Goal: Task Accomplishment & Management: Complete application form

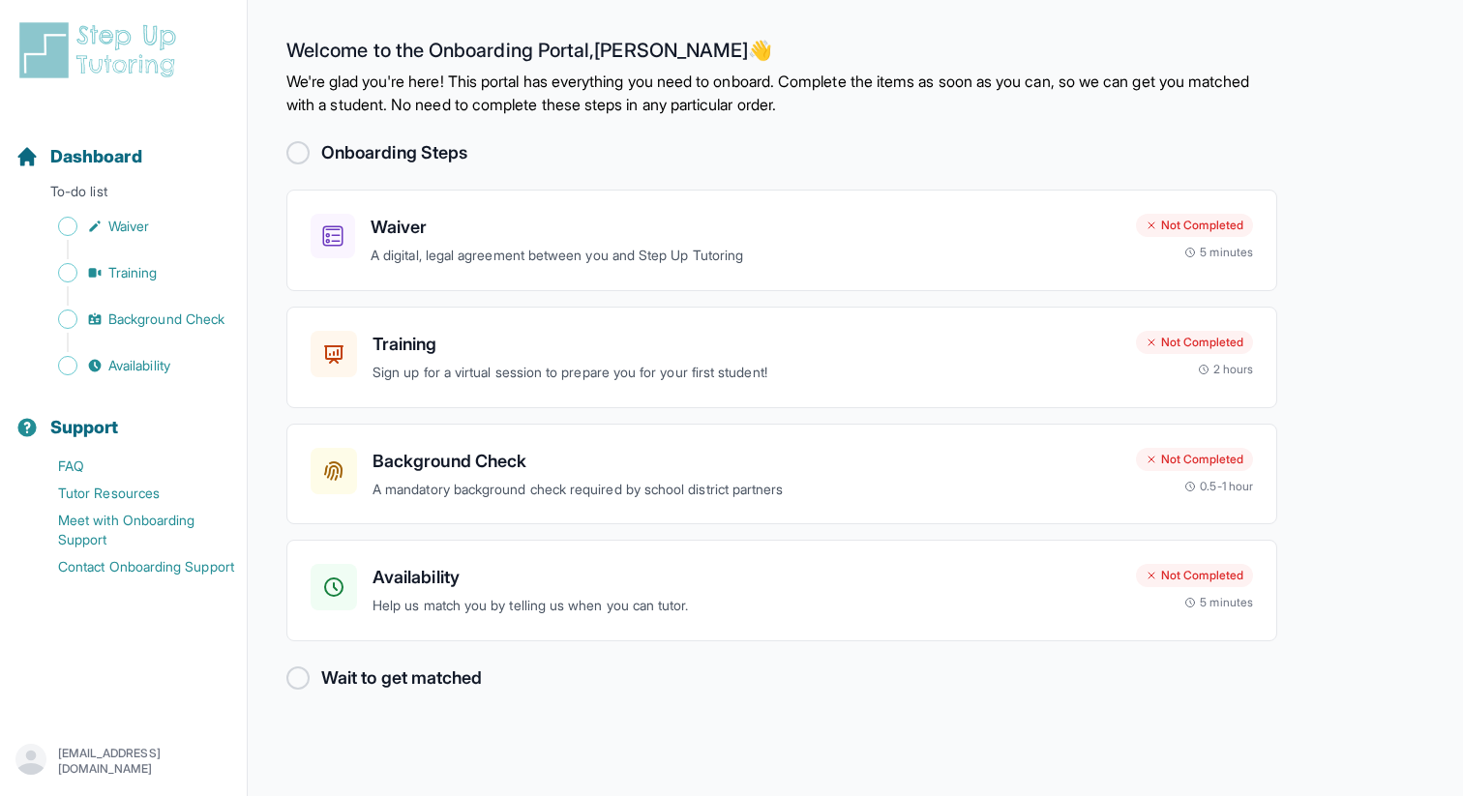
click at [311, 147] on div "Onboarding Steps" at bounding box center [781, 152] width 991 height 27
click at [302, 153] on div at bounding box center [297, 152] width 23 height 23
click at [298, 147] on div at bounding box center [297, 152] width 23 height 23
click at [440, 242] on div "Waiver A digital, legal agreement between you and Step Up Tutoring" at bounding box center [745, 240] width 750 height 53
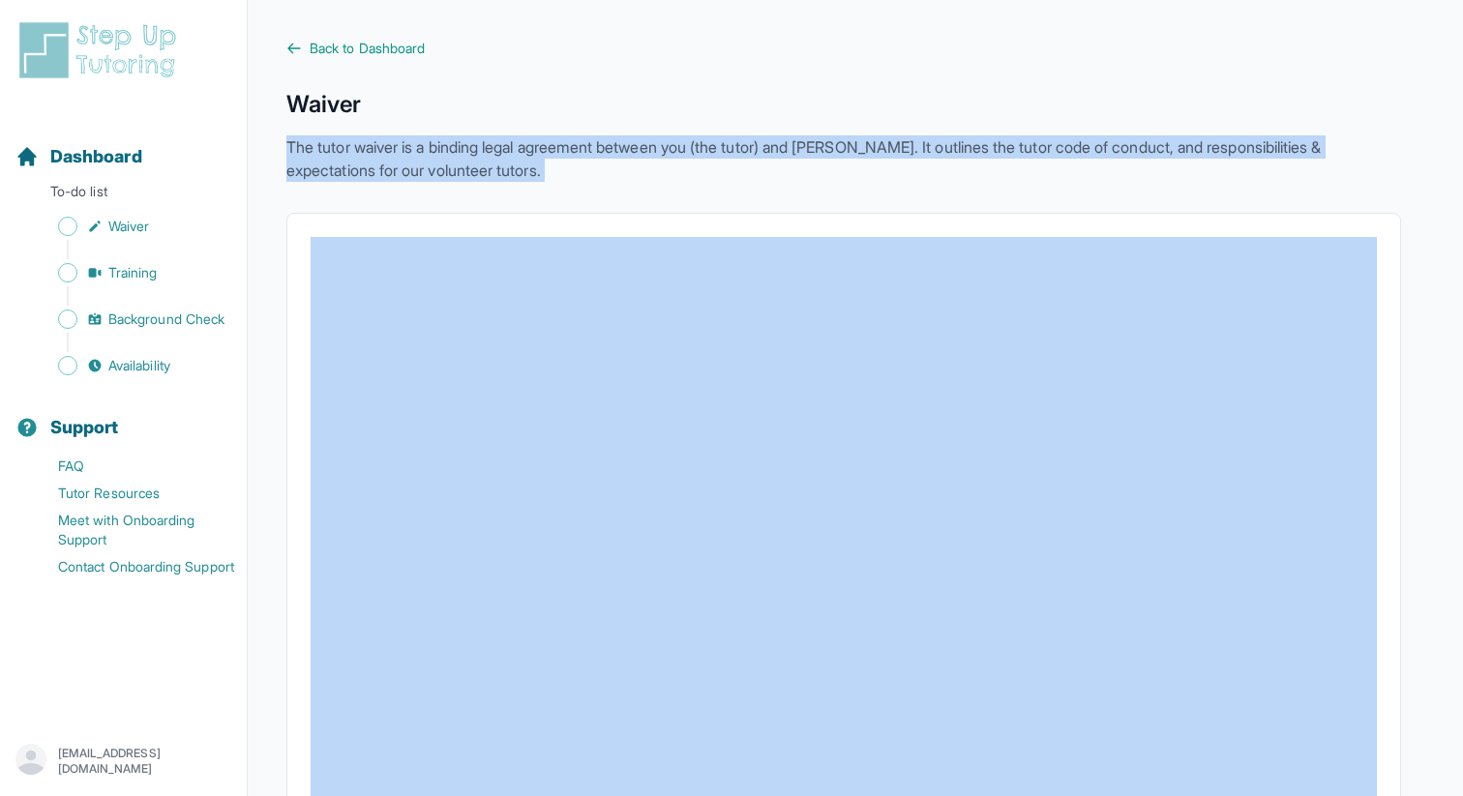
drag, startPoint x: 285, startPoint y: 141, endPoint x: 494, endPoint y: 252, distance: 236.7
copy p "The tutor waiver is a binding legal agreement between you (the tutor) and StepU…"
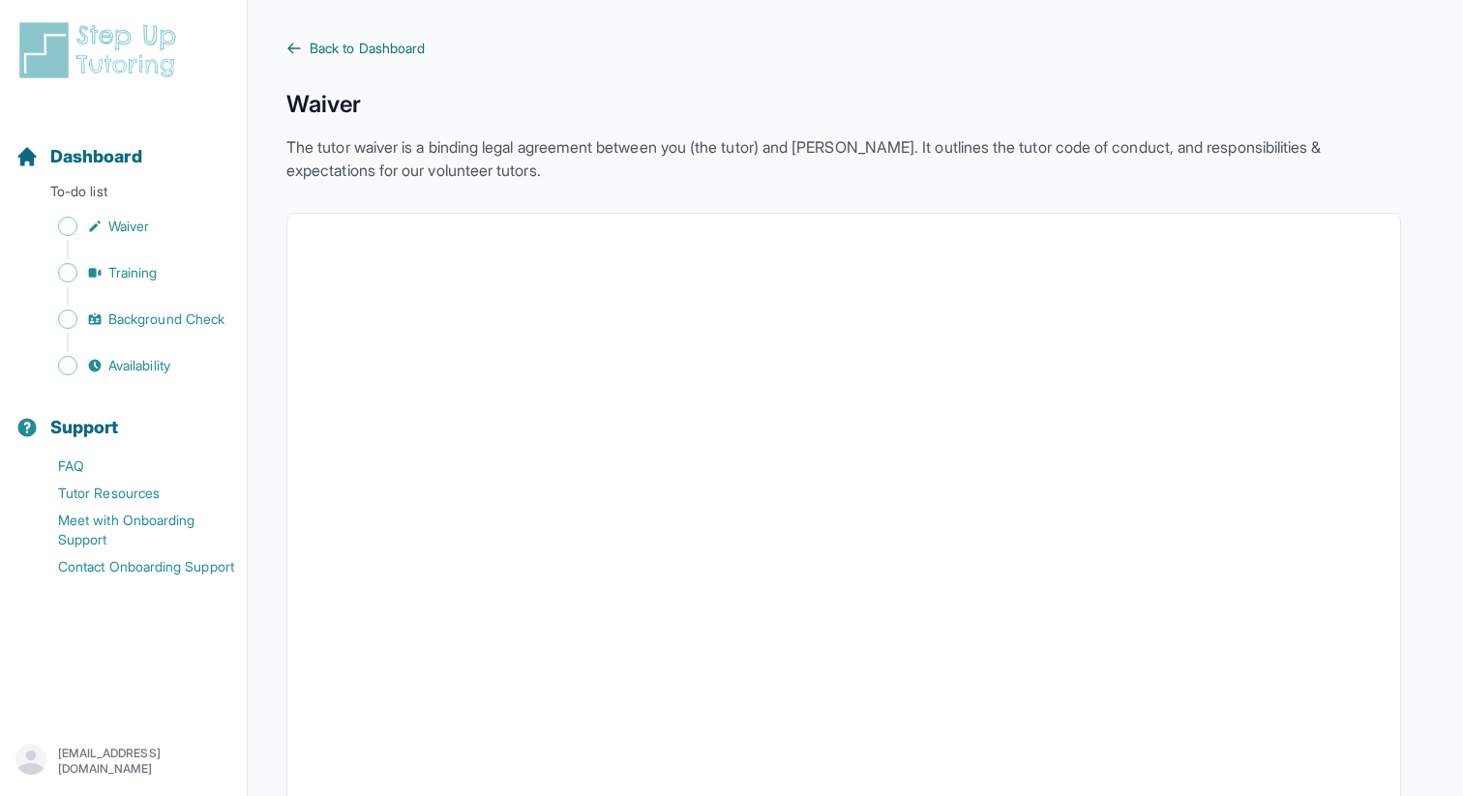
click at [416, 47] on span "Back to Dashboard" at bounding box center [367, 48] width 115 height 19
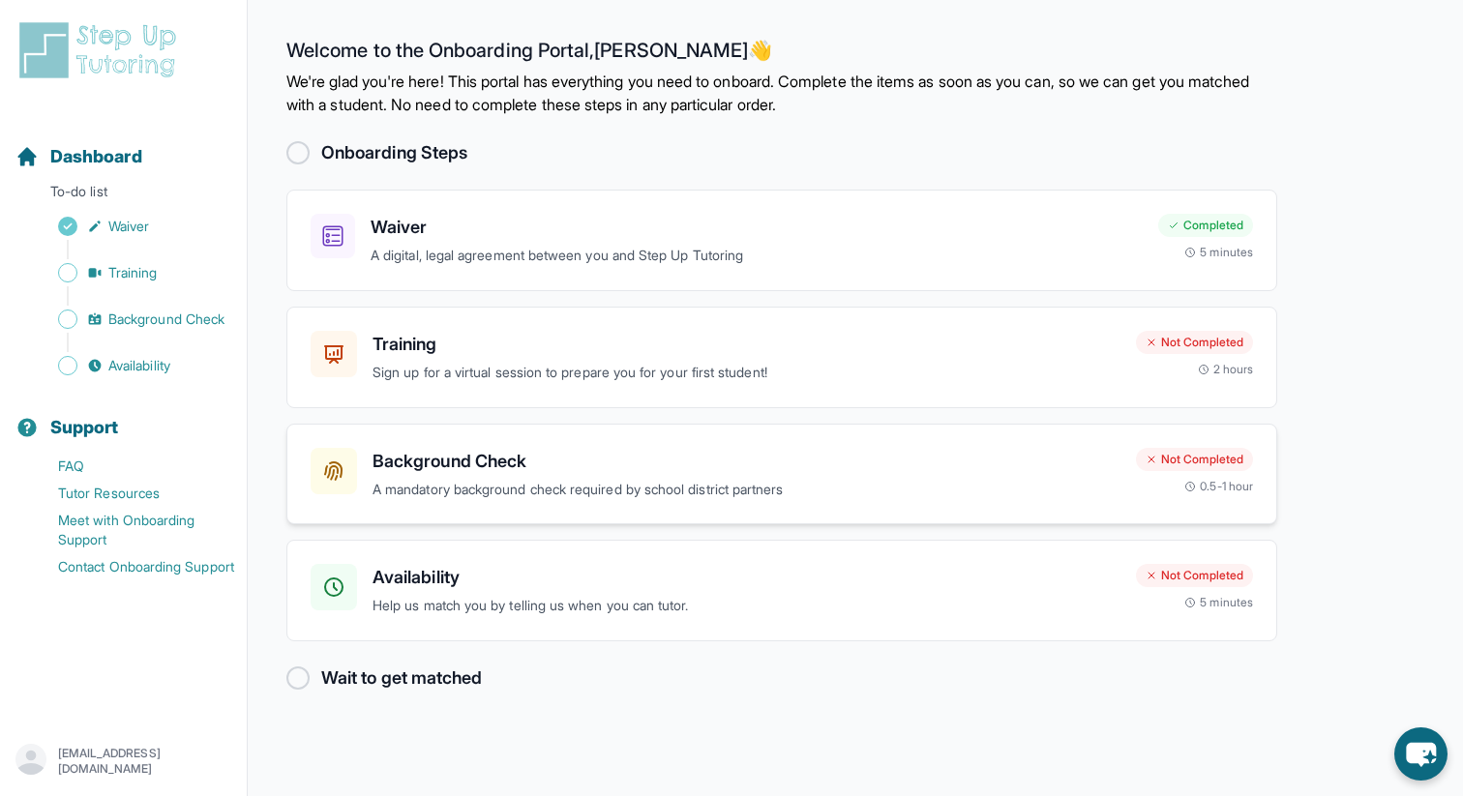
click at [631, 486] on p "A mandatory background check required by school district partners" at bounding box center [746, 490] width 748 height 22
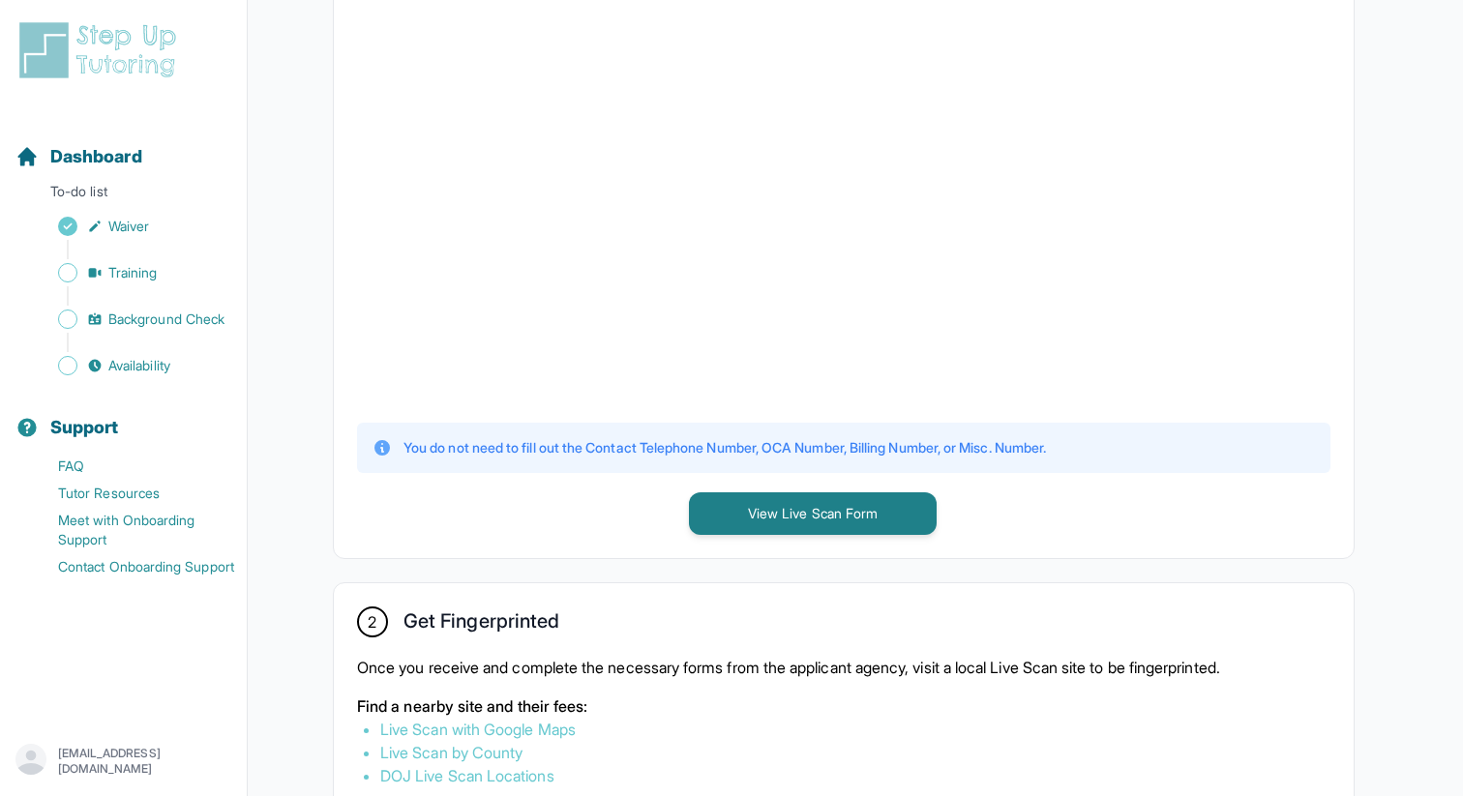
scroll to position [554, 0]
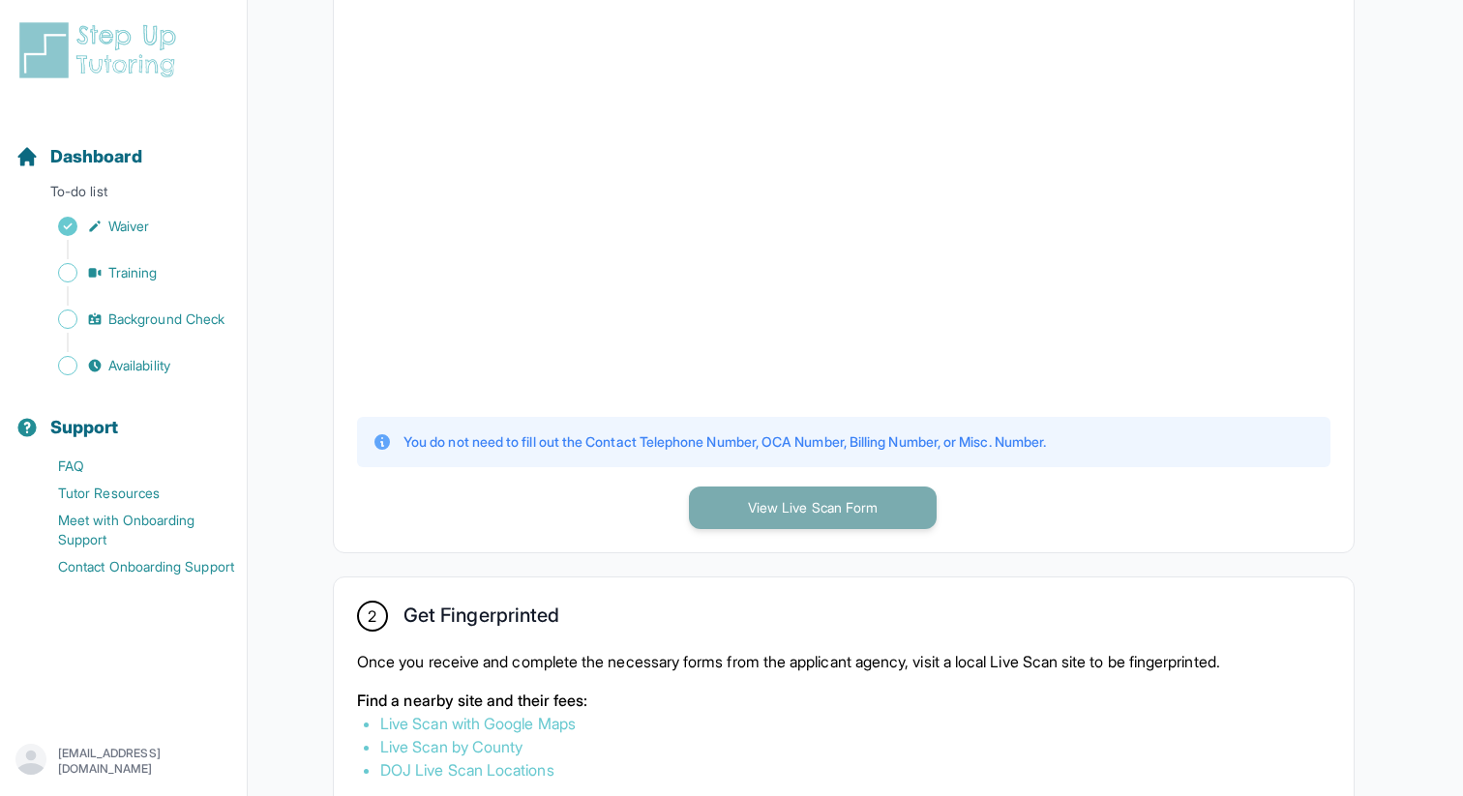
click at [751, 503] on button "View Live Scan Form" at bounding box center [813, 508] width 248 height 43
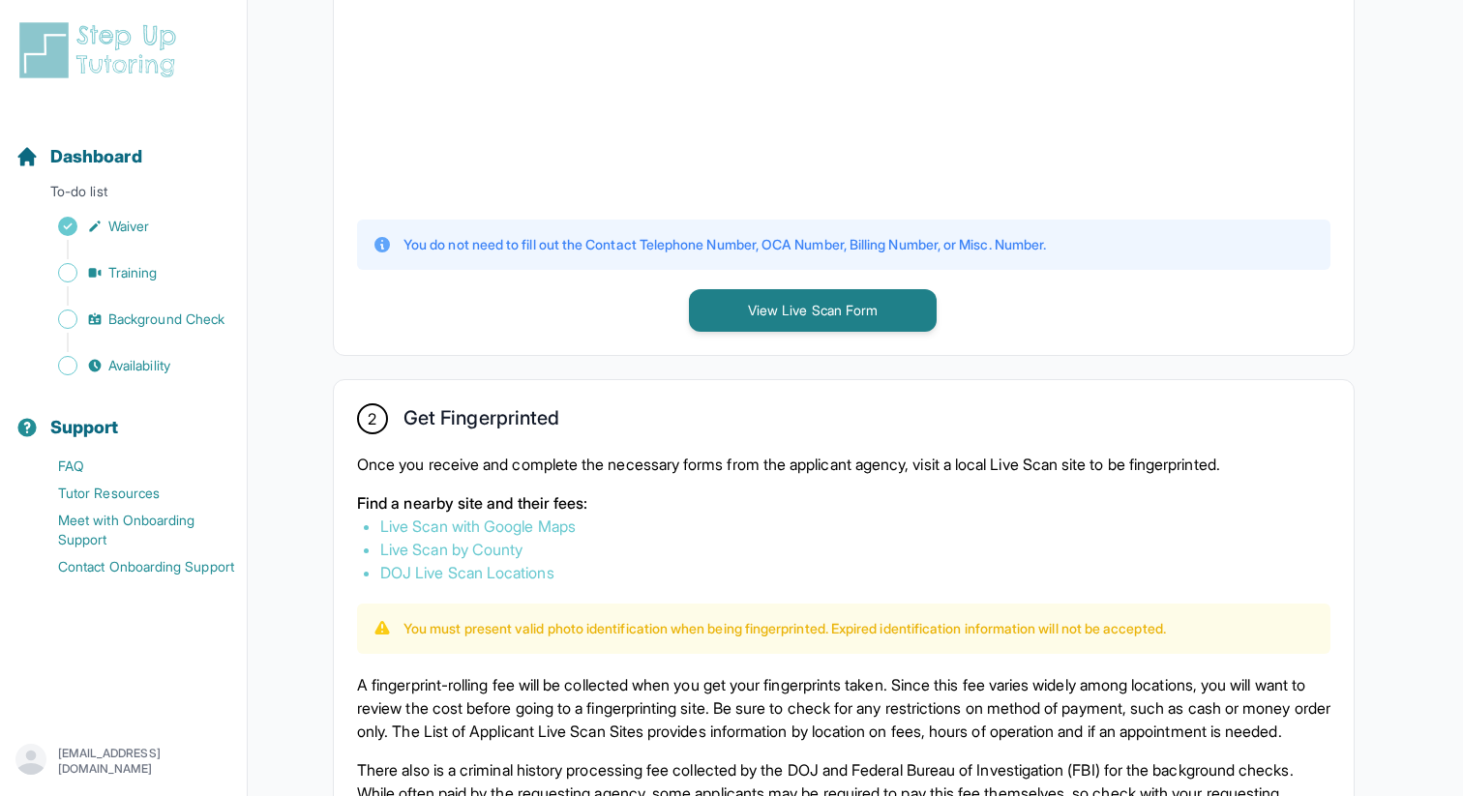
scroll to position [754, 0]
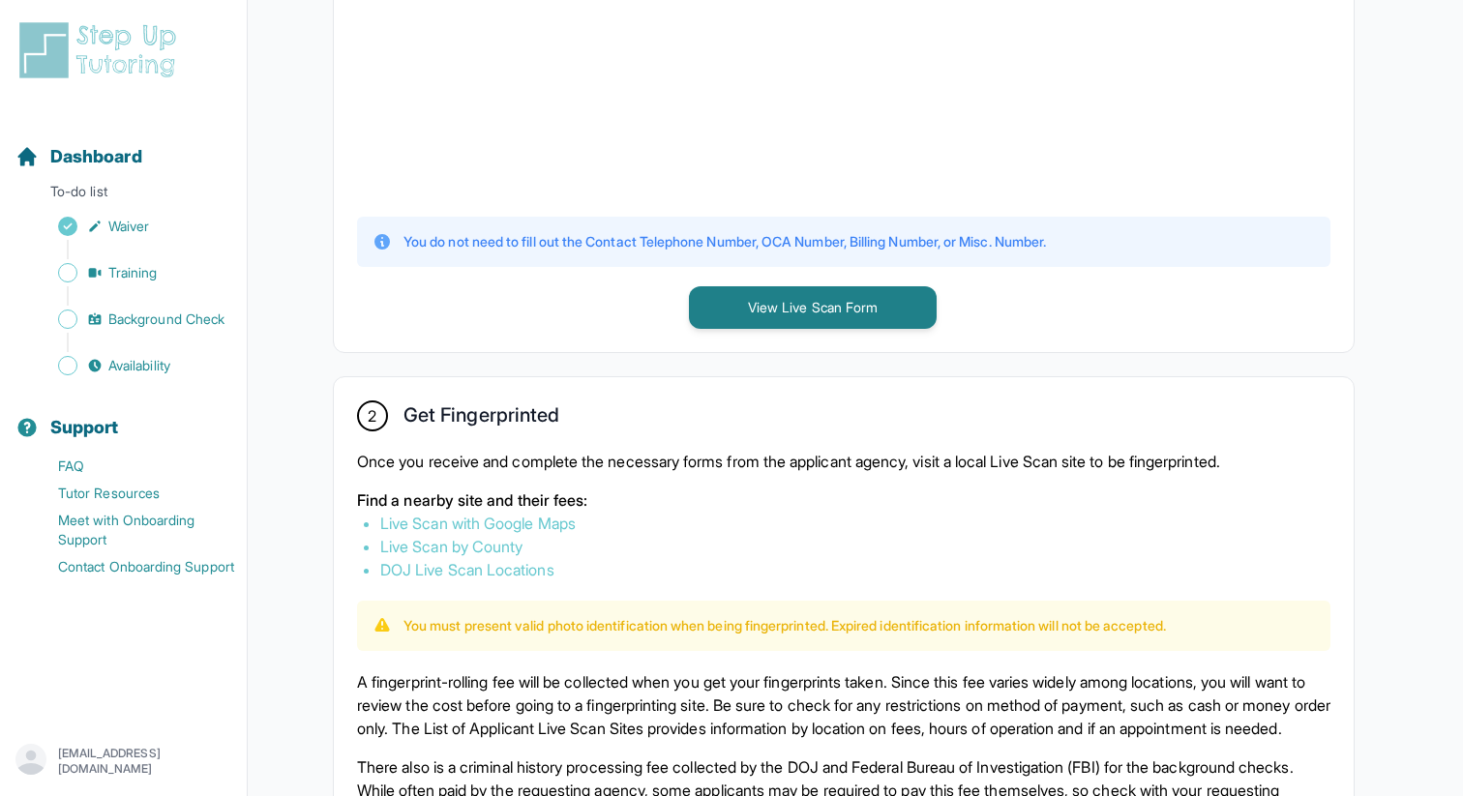
click at [552, 514] on link "Live Scan with Google Maps" at bounding box center [477, 523] width 195 height 19
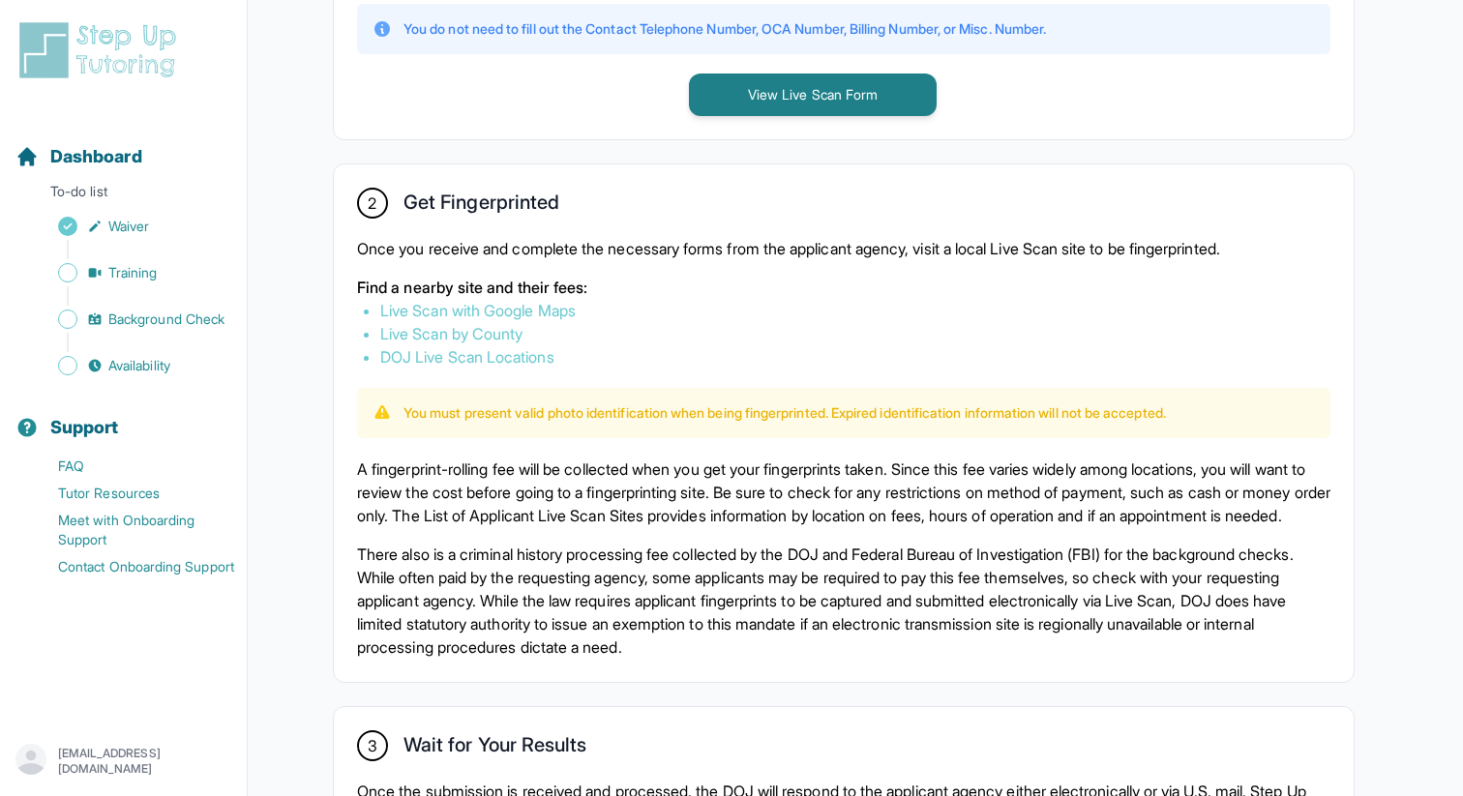
scroll to position [970, 0]
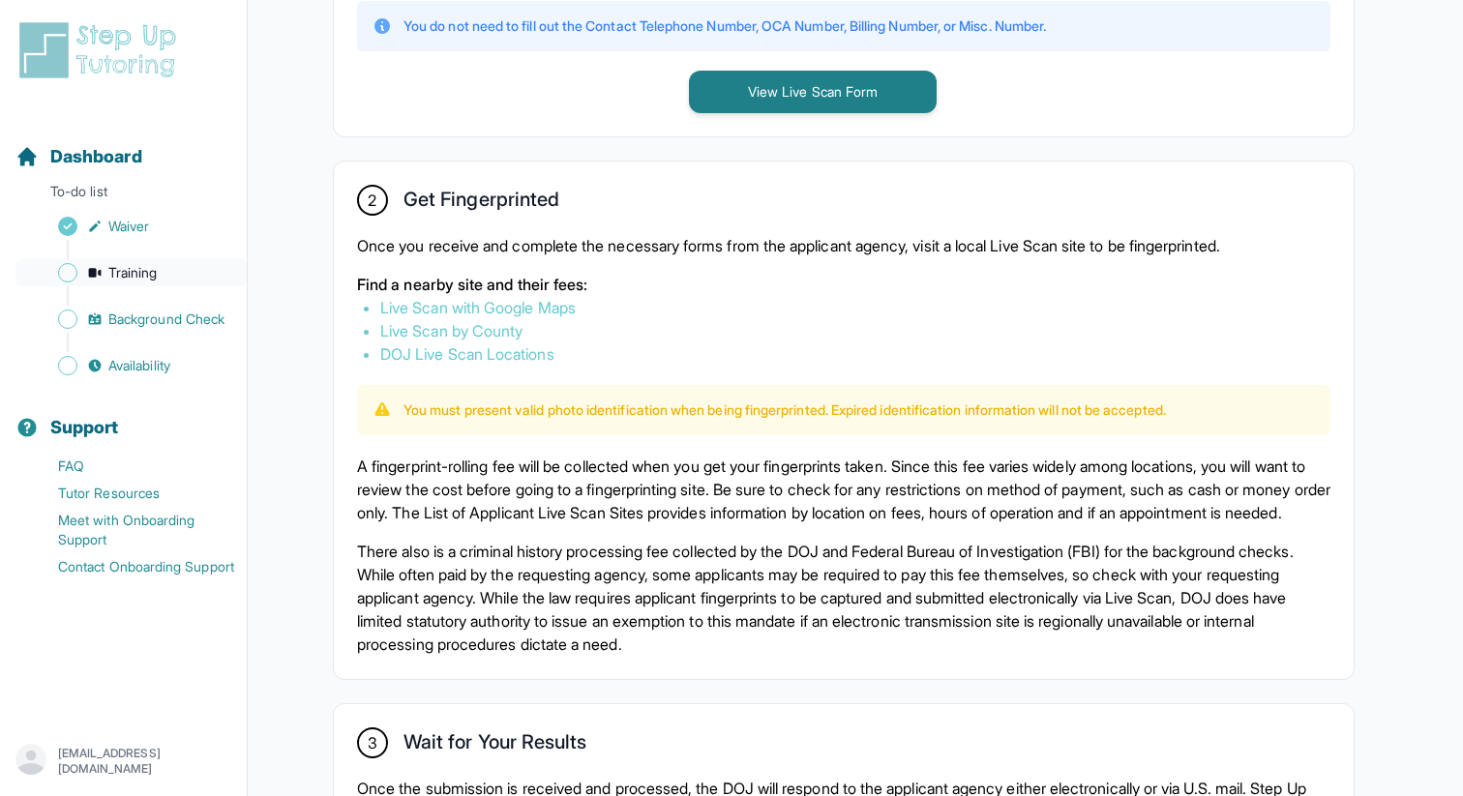
click at [137, 279] on span "Training" at bounding box center [132, 272] width 49 height 19
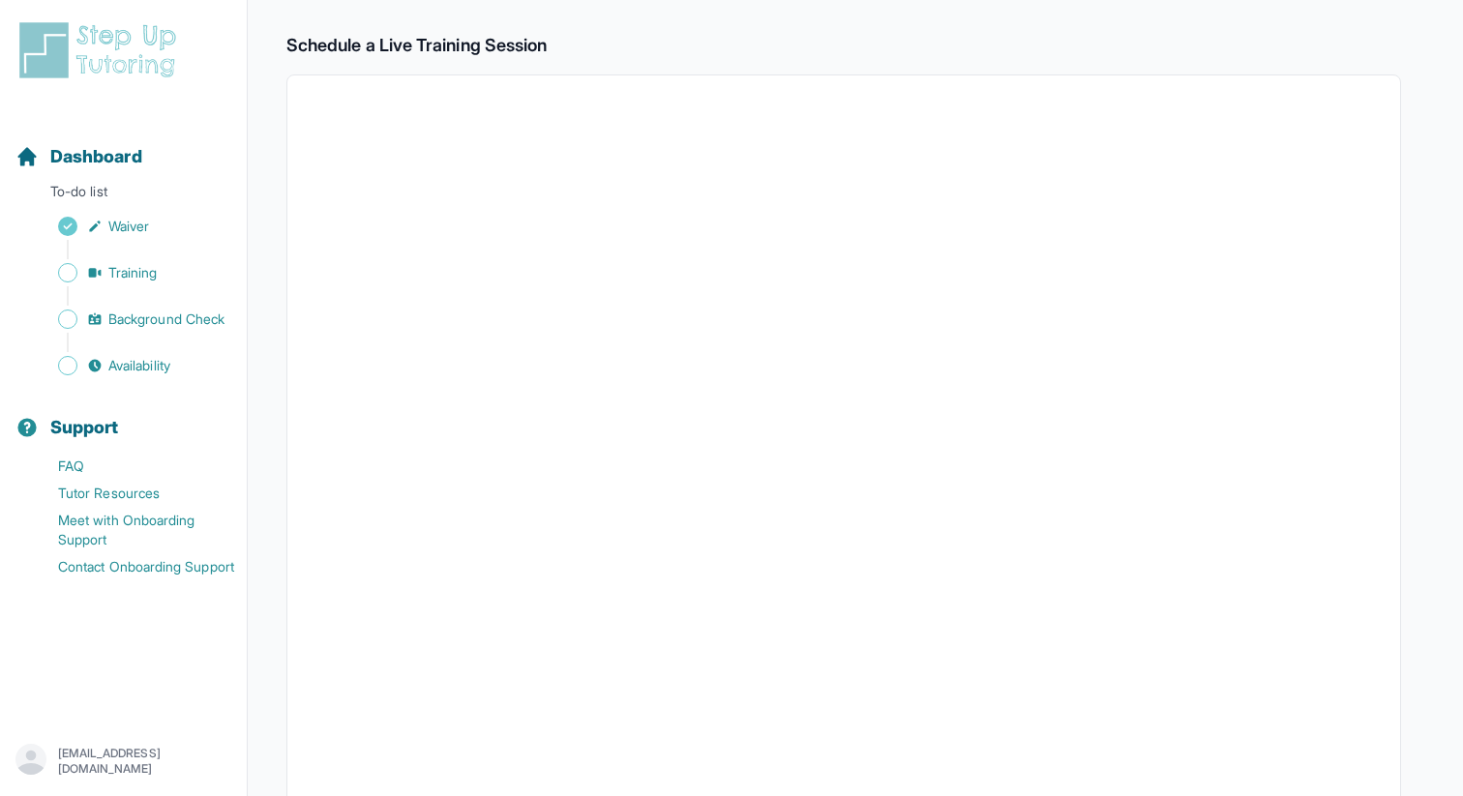
scroll to position [307, 0]
click at [95, 267] on icon "Sidebar" at bounding box center [94, 272] width 15 height 15
click at [176, 328] on span "Background Check" at bounding box center [166, 319] width 116 height 19
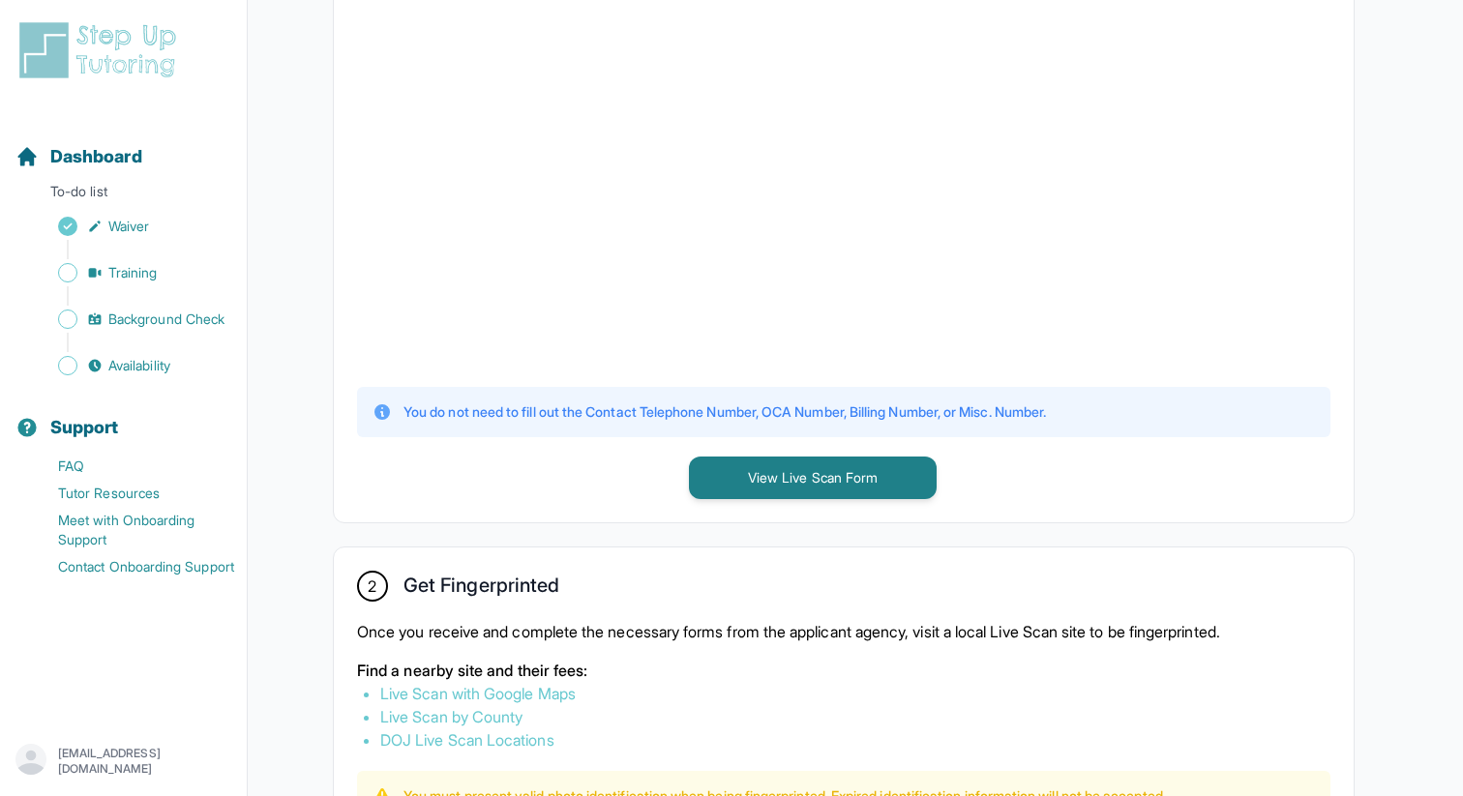
scroll to position [586, 0]
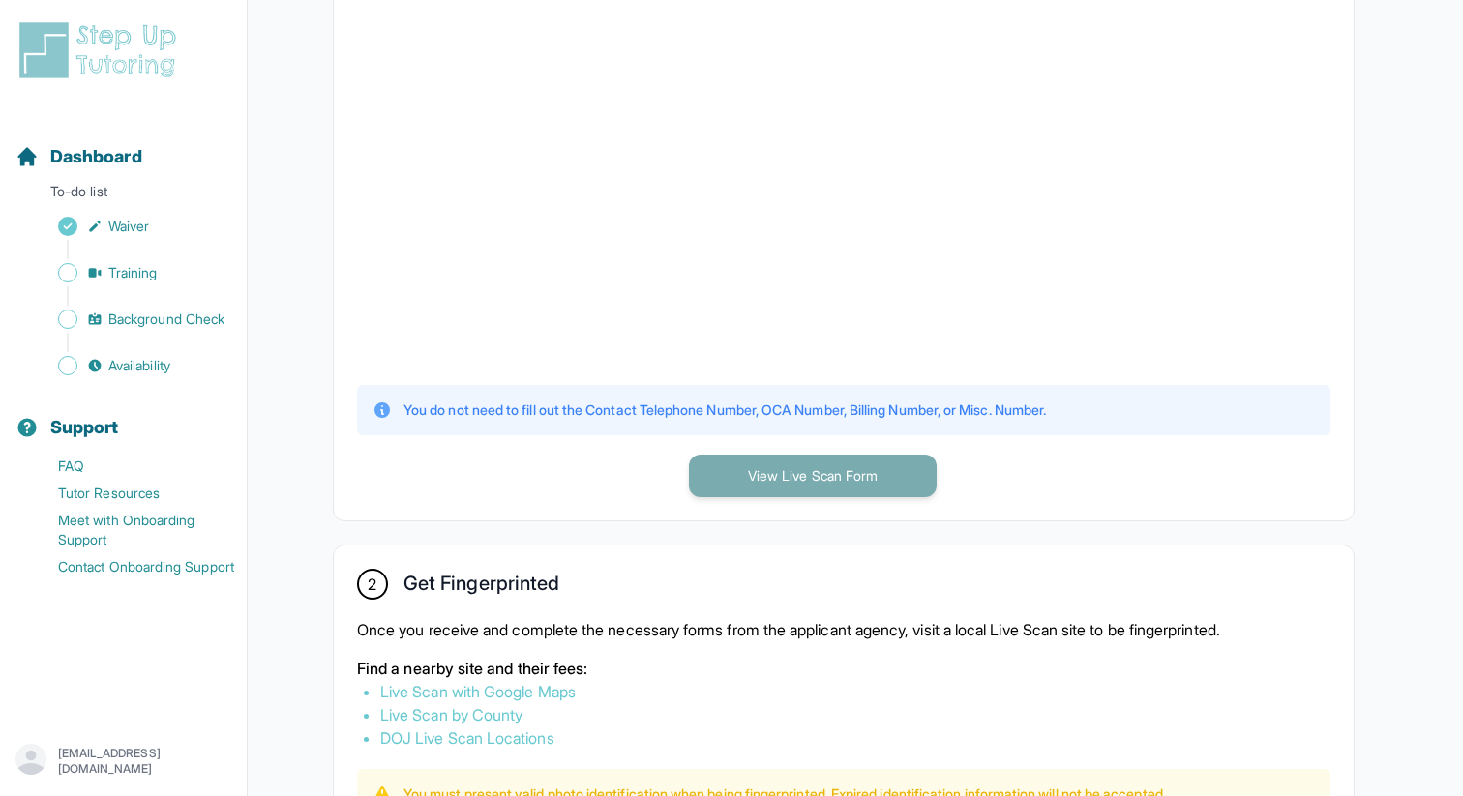
click at [783, 472] on button "View Live Scan Form" at bounding box center [813, 476] width 248 height 43
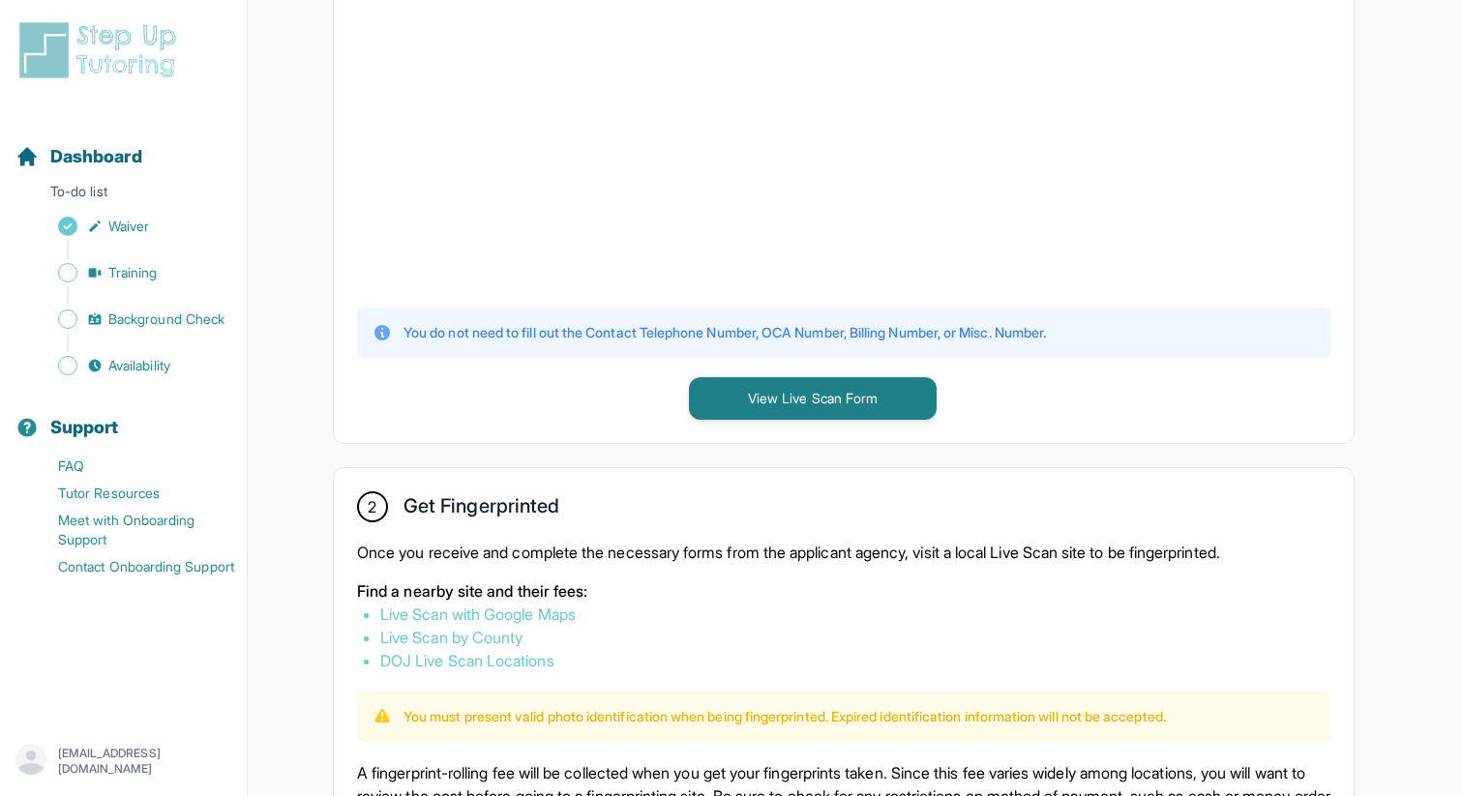
scroll to position [665, 0]
